Goal: Information Seeking & Learning: Learn about a topic

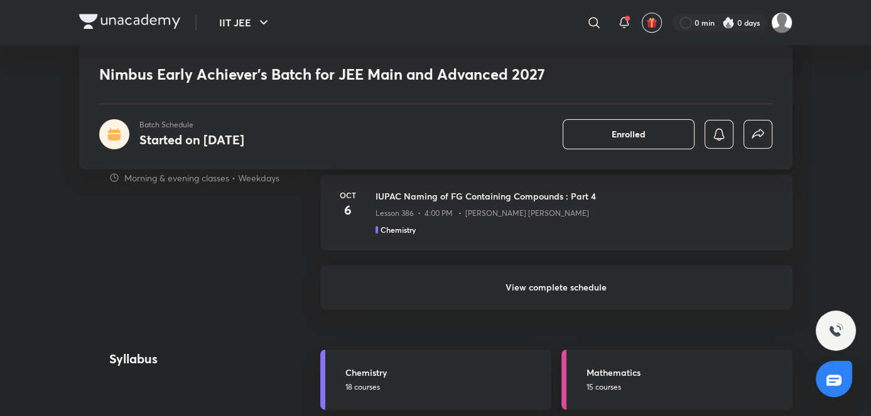
scroll to position [1320, 0]
click at [561, 286] on h6 "View complete schedule" at bounding box center [556, 286] width 472 height 44
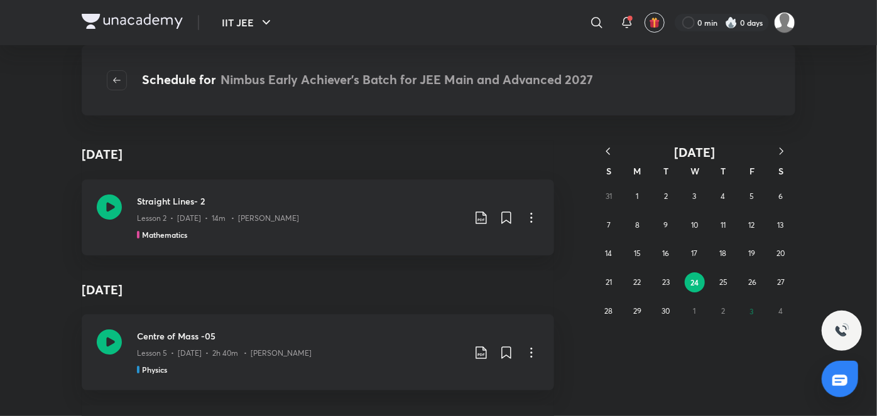
click at [787, 148] on div "[DATE]" at bounding box center [694, 152] width 201 height 16
click at [787, 148] on icon "button" at bounding box center [781, 151] width 13 height 13
click at [690, 201] on button "1" at bounding box center [695, 197] width 20 height 20
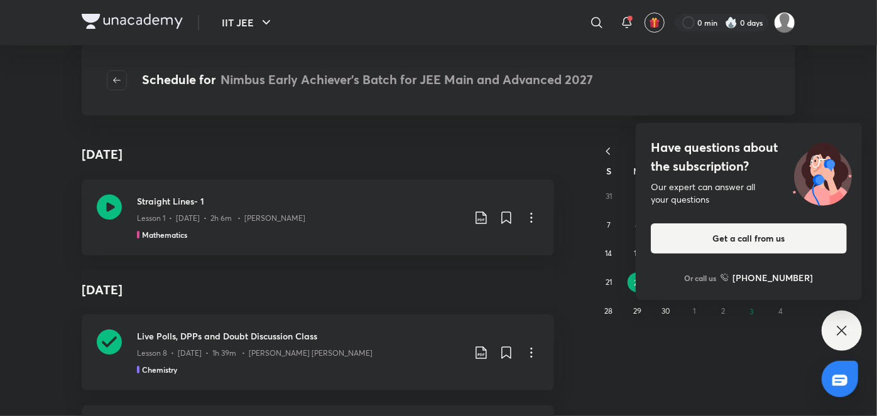
click at [840, 338] on icon at bounding box center [841, 330] width 15 height 15
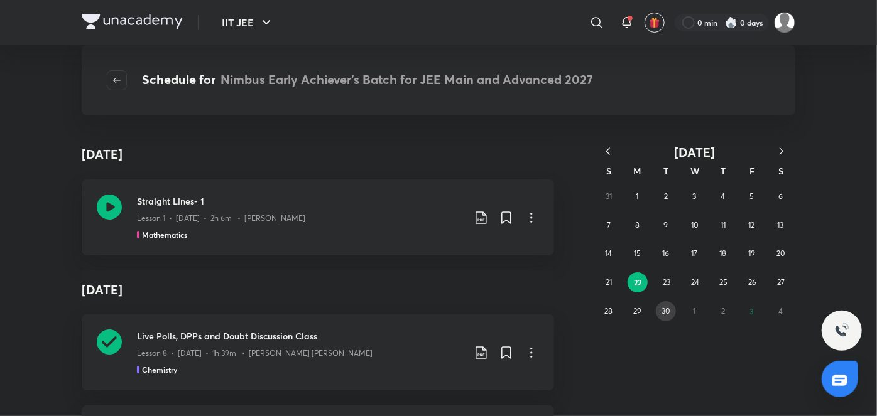
click at [666, 309] on abbr "30" at bounding box center [665, 311] width 8 height 9
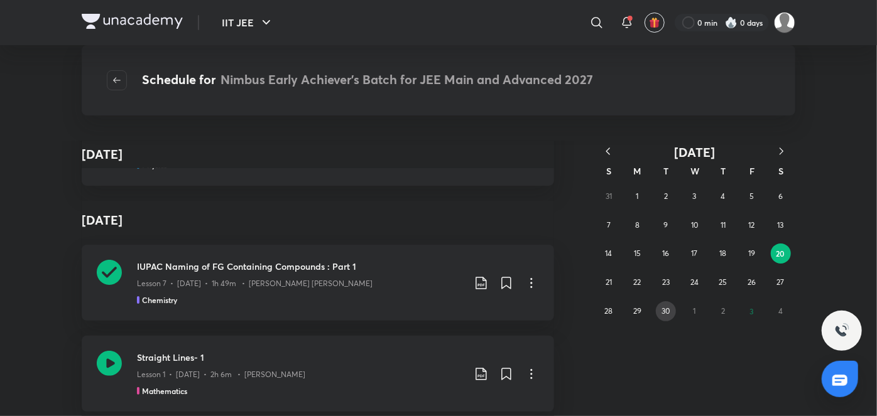
scroll to position [68, 0]
click at [675, 310] on button "30" at bounding box center [666, 312] width 20 height 20
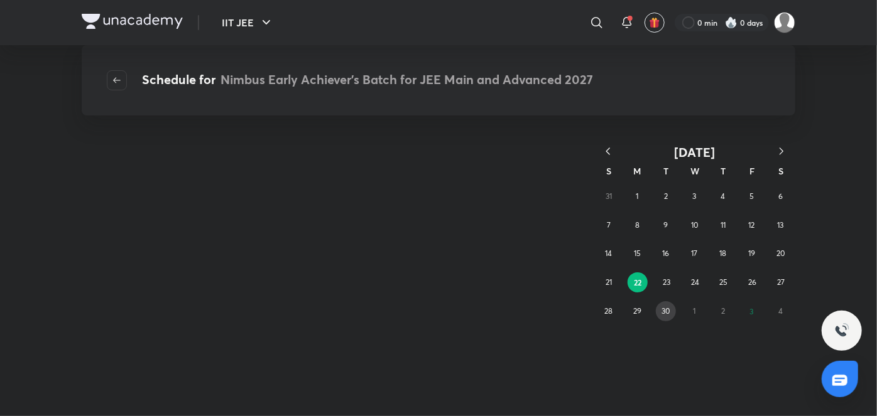
scroll to position [0, 0]
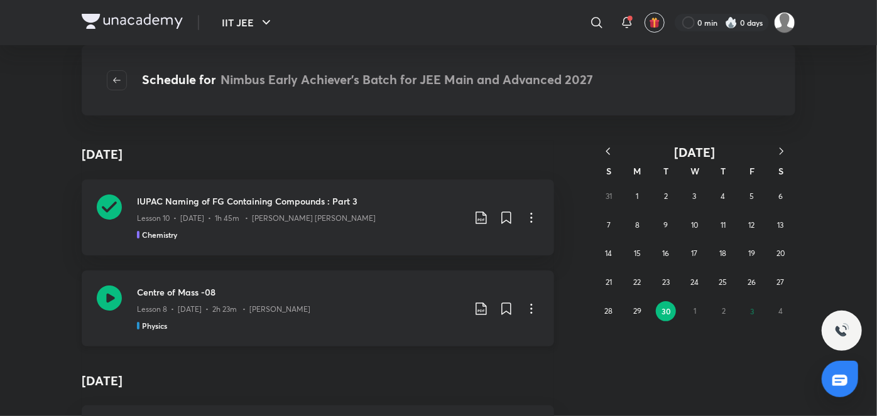
click at [300, 286] on h3 "Centre of Mass -08" at bounding box center [300, 292] width 327 height 13
click at [693, 276] on button "24" at bounding box center [695, 283] width 20 height 20
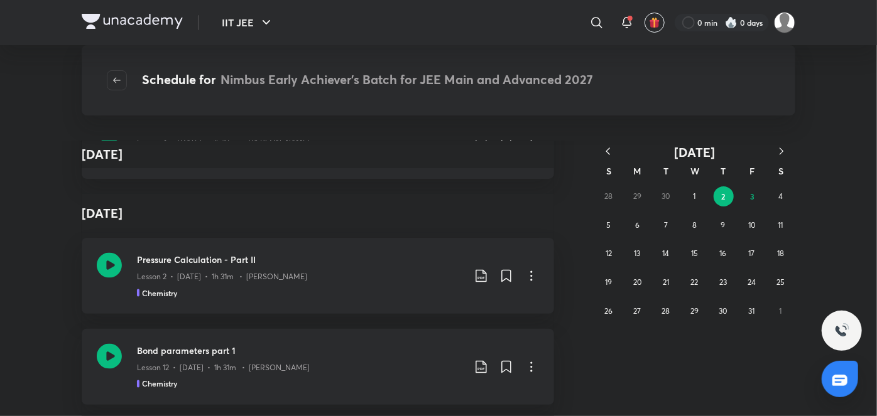
scroll to position [5095, 0]
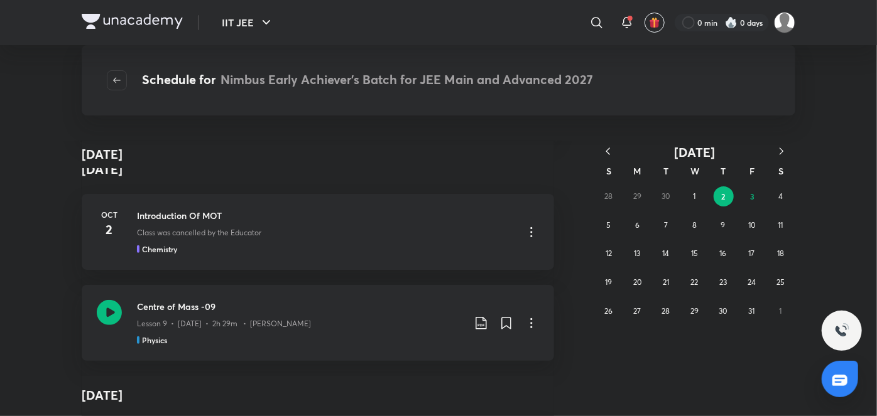
click at [186, 339] on div "Physics" at bounding box center [300, 340] width 327 height 11
